Goal: Find specific page/section: Find specific page/section

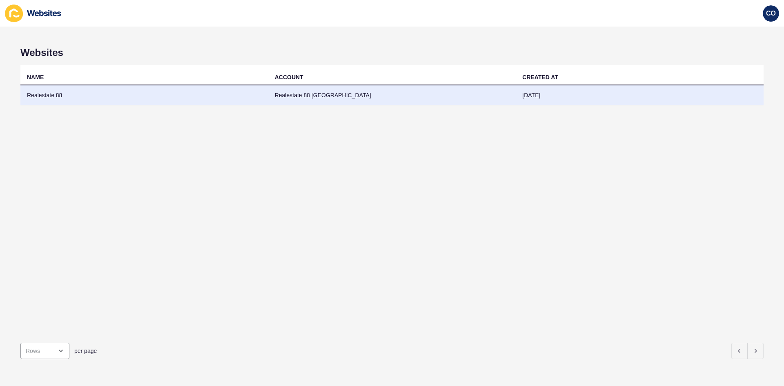
click at [49, 96] on td "Realestate 88" at bounding box center [144, 95] width 248 height 20
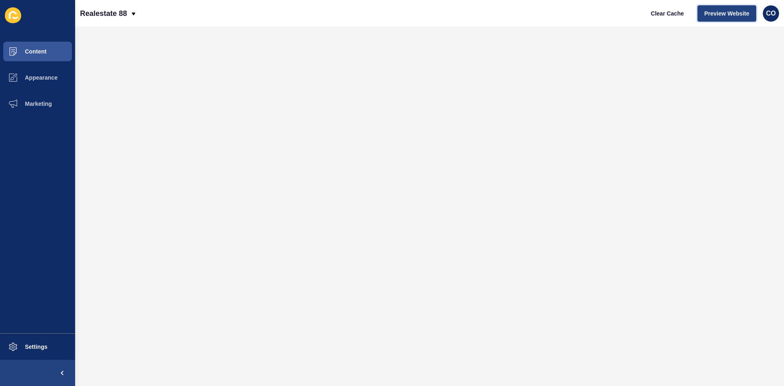
click at [724, 14] on span "Preview Website" at bounding box center [727, 13] width 45 height 8
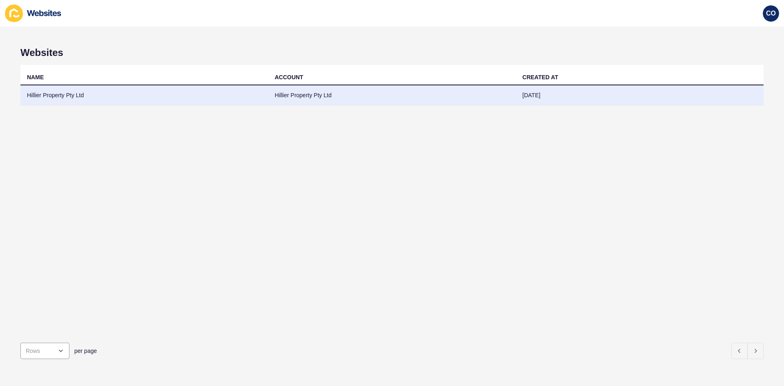
click at [63, 92] on td "Hillier Property Pty Ltd" at bounding box center [144, 95] width 248 height 20
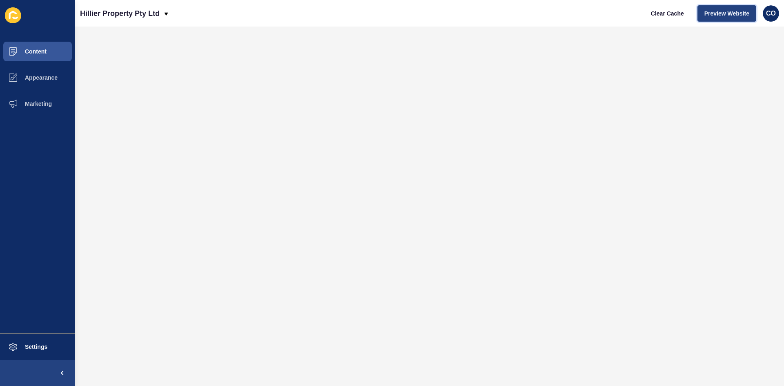
click at [627, 14] on span "Preview Website" at bounding box center [727, 13] width 45 height 8
click at [37, 50] on span "Content" at bounding box center [23, 51] width 48 height 7
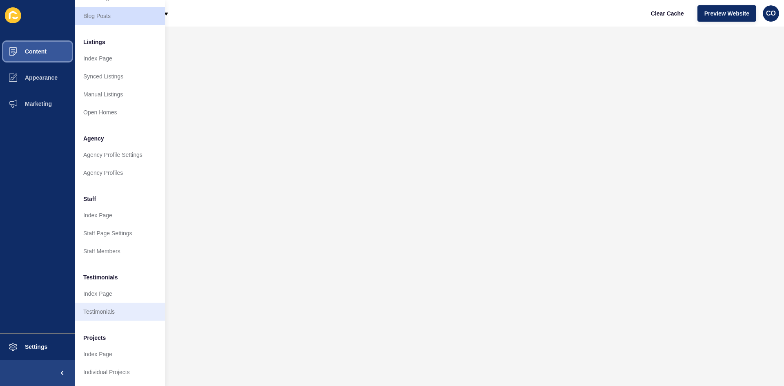
scroll to position [99, 0]
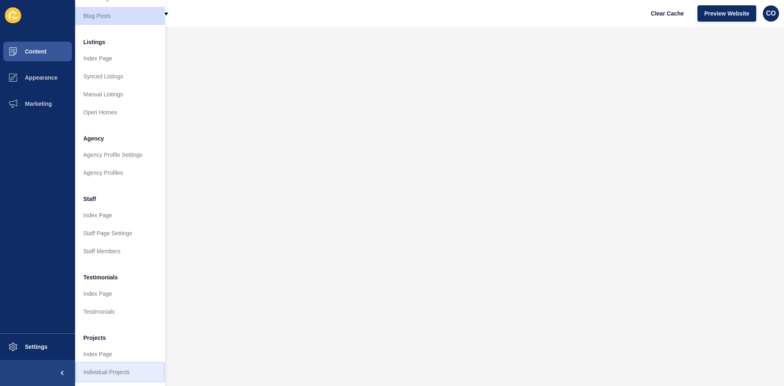
click at [112, 298] on link "Individual Projects" at bounding box center [120, 372] width 90 height 18
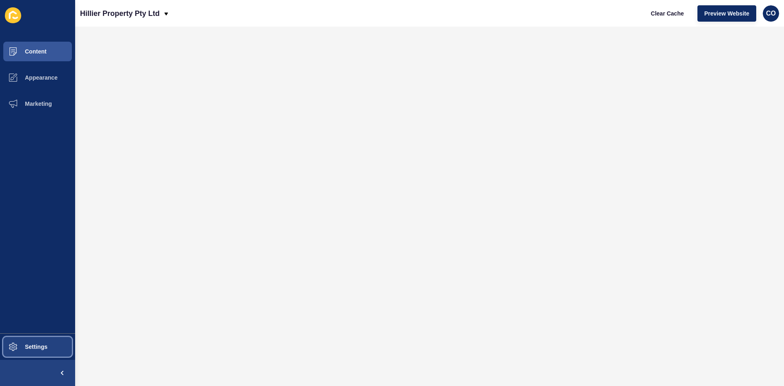
click at [47, 298] on span "Settings" at bounding box center [23, 347] width 49 height 7
click at [48, 298] on button "Settings" at bounding box center [37, 347] width 75 height 26
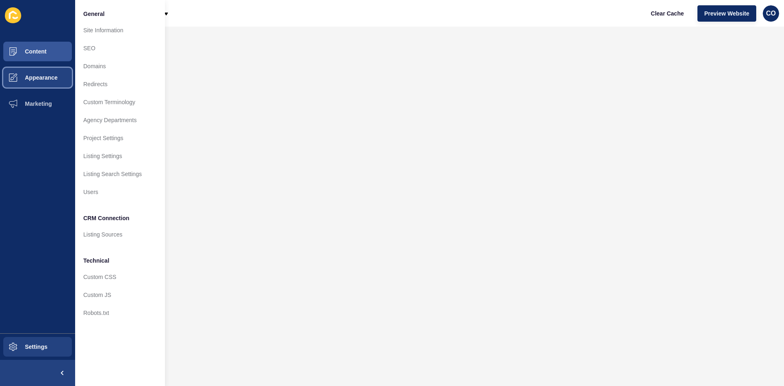
click at [54, 82] on button "Appearance" at bounding box center [37, 78] width 75 height 26
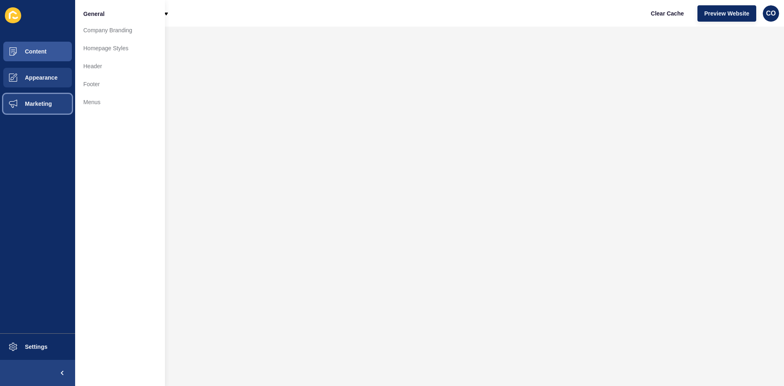
click at [47, 104] on span "Marketing" at bounding box center [25, 103] width 53 height 7
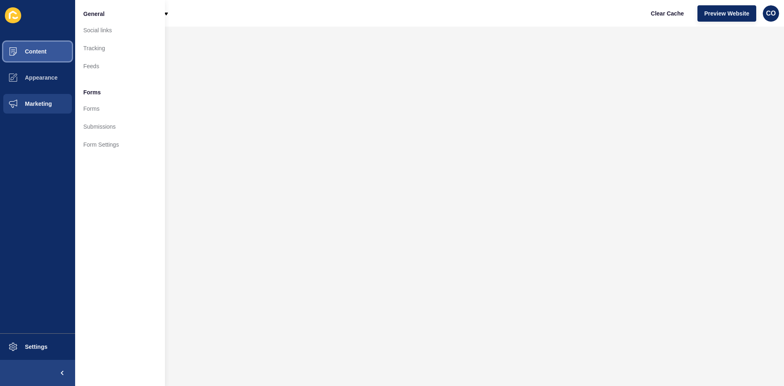
click at [45, 54] on span "Content" at bounding box center [23, 51] width 48 height 7
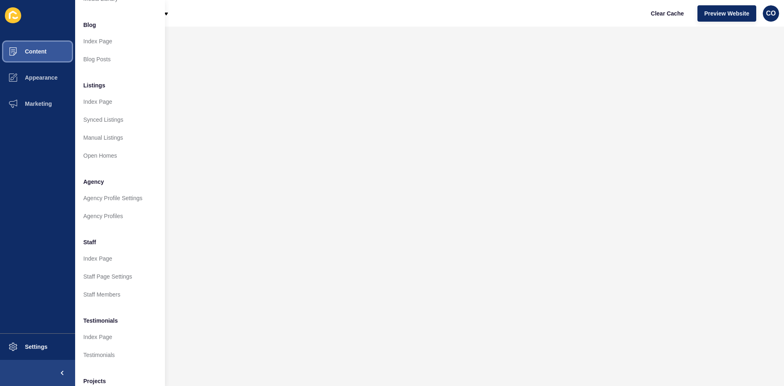
scroll to position [99, 0]
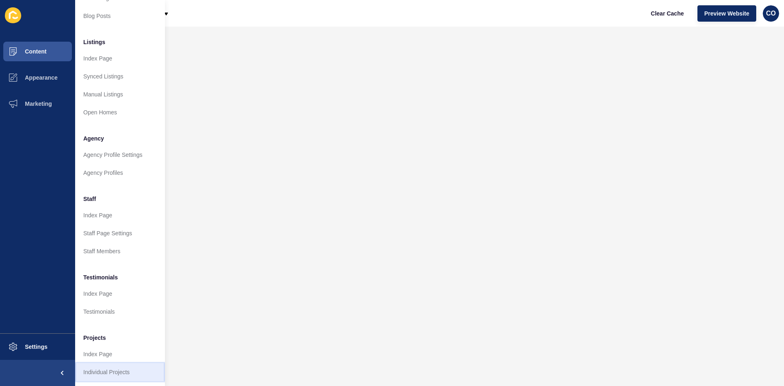
click at [104, 298] on link "Individual Projects" at bounding box center [120, 372] width 90 height 18
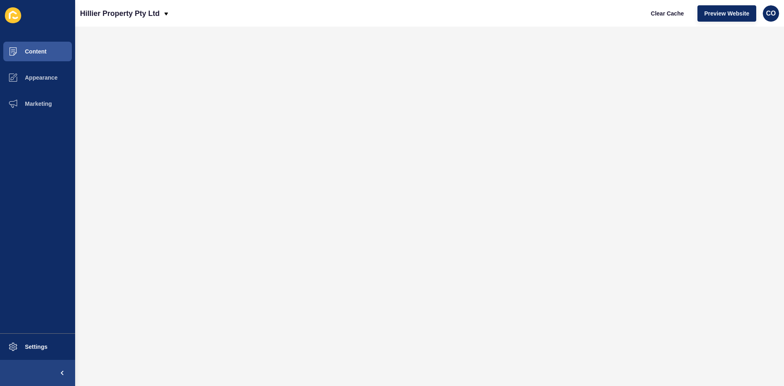
scroll to position [0, 0]
click at [55, 53] on button "Content" at bounding box center [37, 51] width 75 height 26
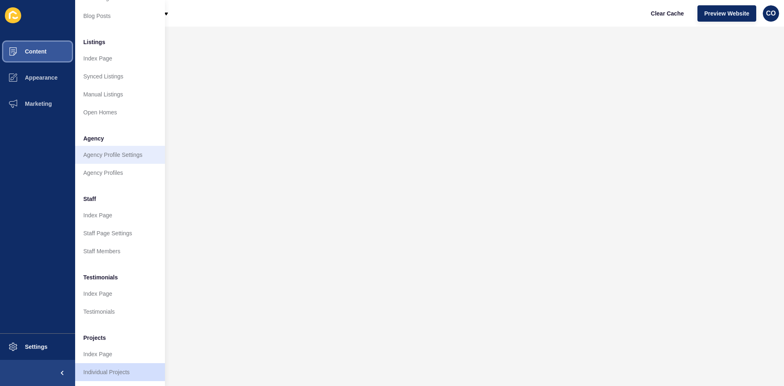
scroll to position [99, 0]
